Goal: Find specific page/section: Find specific page/section

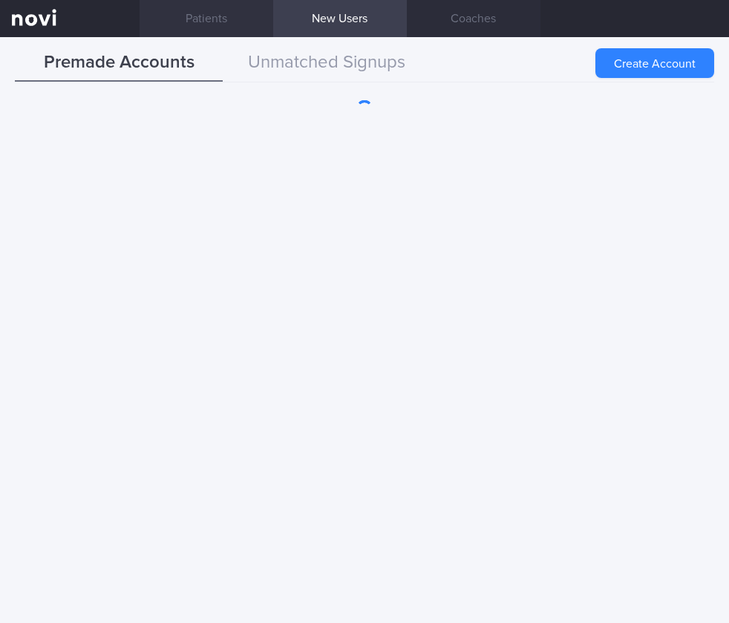
click at [231, 19] on link "Patients" at bounding box center [206, 18] width 134 height 37
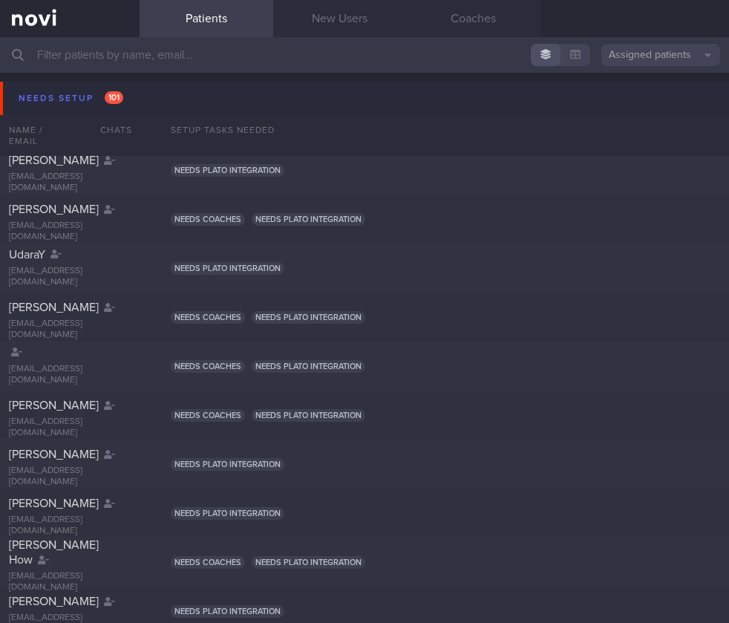
click at [91, 99] on div "Needs setup 101" at bounding box center [71, 98] width 112 height 20
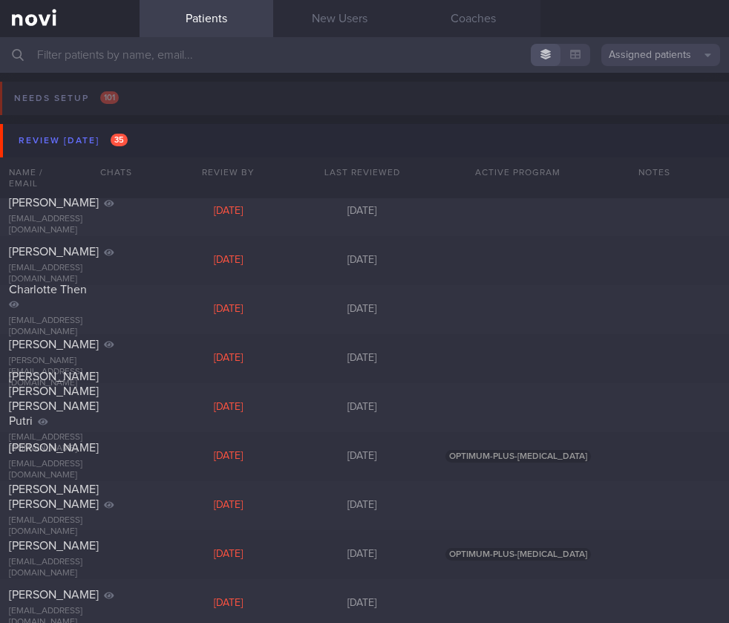
click at [129, 53] on input "text" at bounding box center [364, 55] width 729 height 36
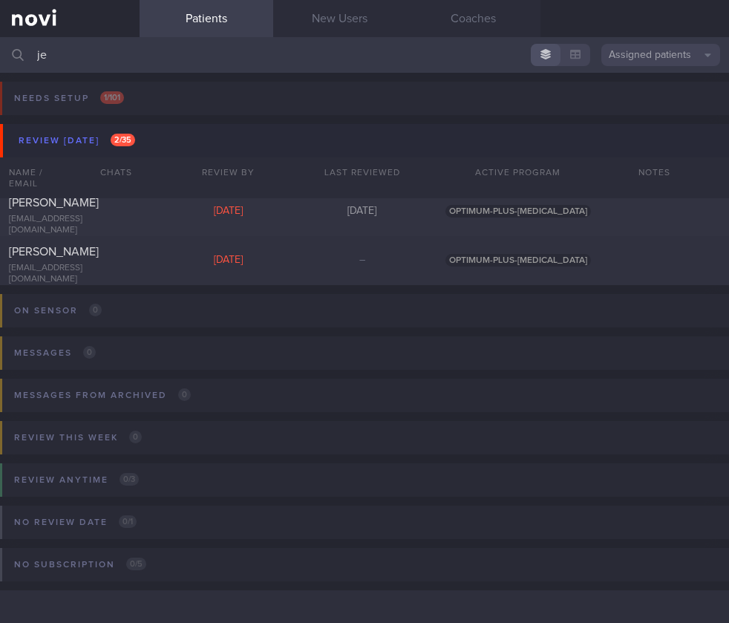
type input "jen"
